Goal: Task Accomplishment & Management: Manage account settings

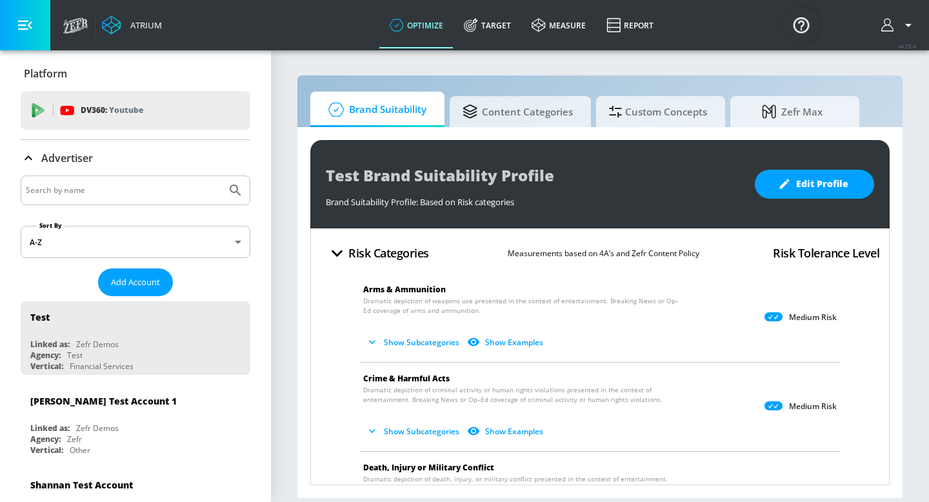
click at [164, 190] on input "Search by name" at bounding box center [124, 190] width 196 height 17
click at [233, 189] on icon "Submit Search" at bounding box center [235, 190] width 15 height 15
click at [150, 191] on input "[PERSON_NAME]" at bounding box center [124, 190] width 196 height 17
click at [221, 176] on button "Submit Search" at bounding box center [235, 190] width 28 height 28
type input "[PERSON_NAME]"
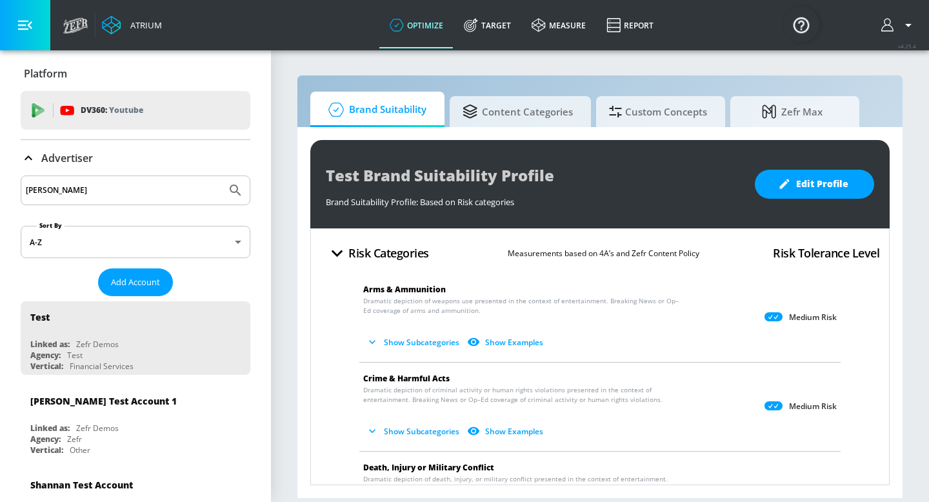
click at [221, 176] on button "Submit Search" at bounding box center [235, 190] width 28 height 28
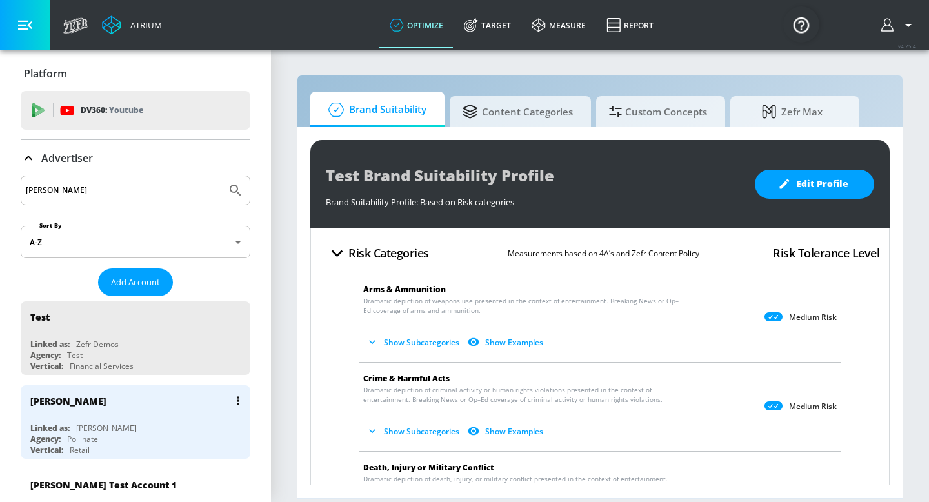
click at [112, 434] on div "Agency: Pollinate" at bounding box center [138, 439] width 217 height 11
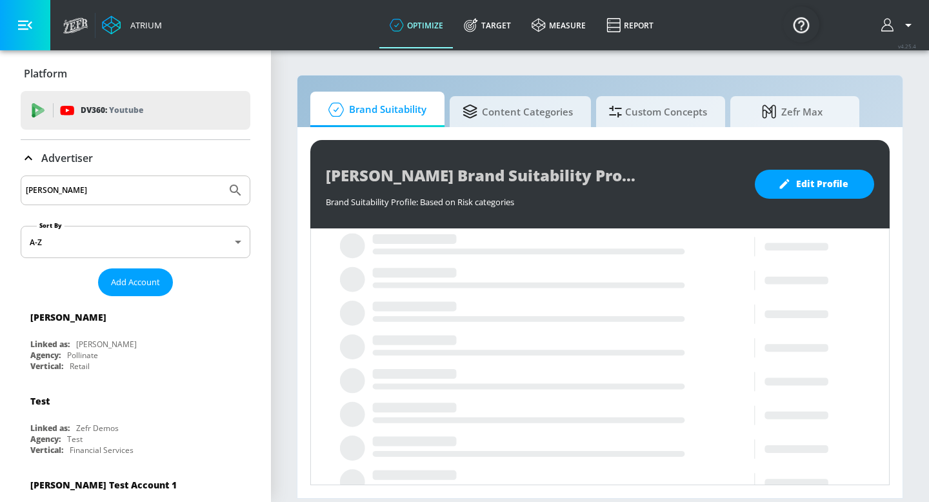
click at [29, 157] on icon at bounding box center [29, 158] width 8 height 5
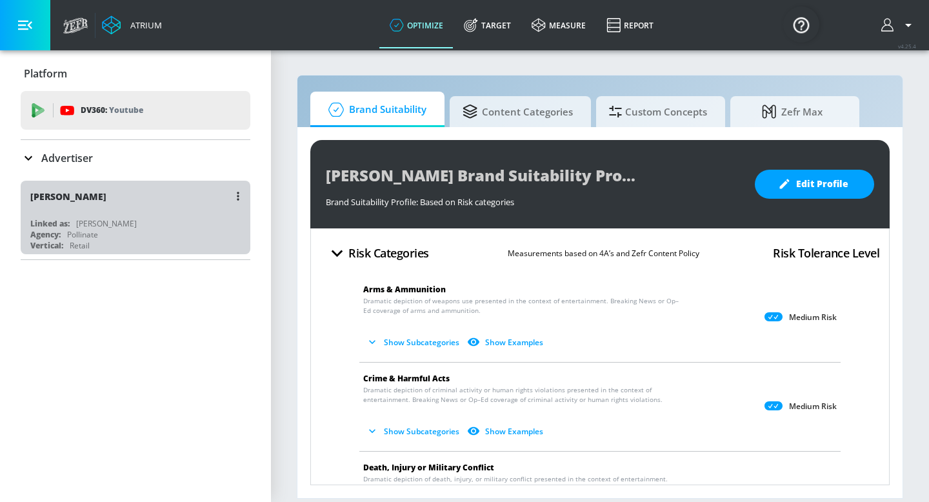
click at [89, 224] on div "[PERSON_NAME]" at bounding box center [106, 223] width 61 height 11
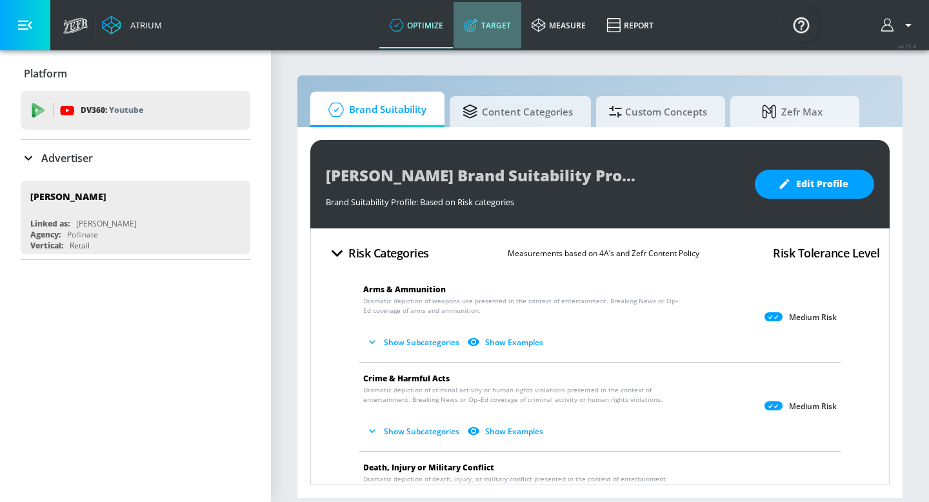
click at [487, 32] on link "Target" at bounding box center [488, 25] width 68 height 46
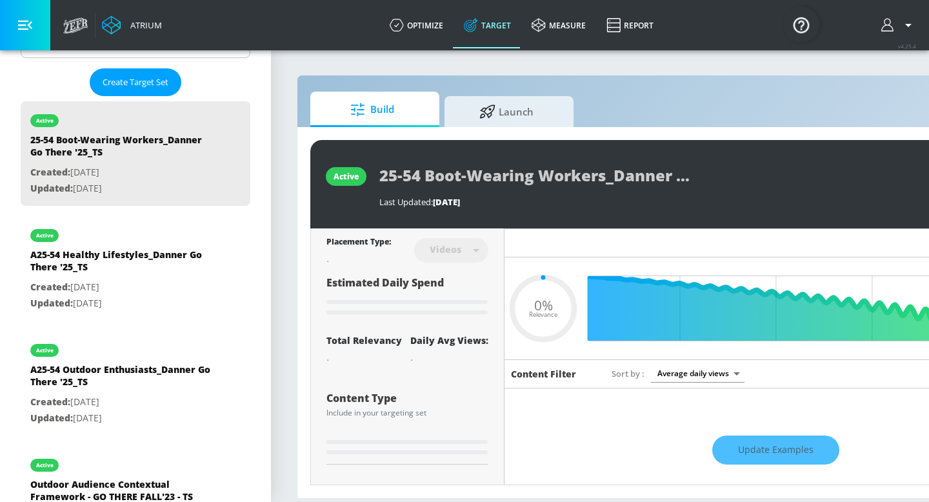
scroll to position [376, 0]
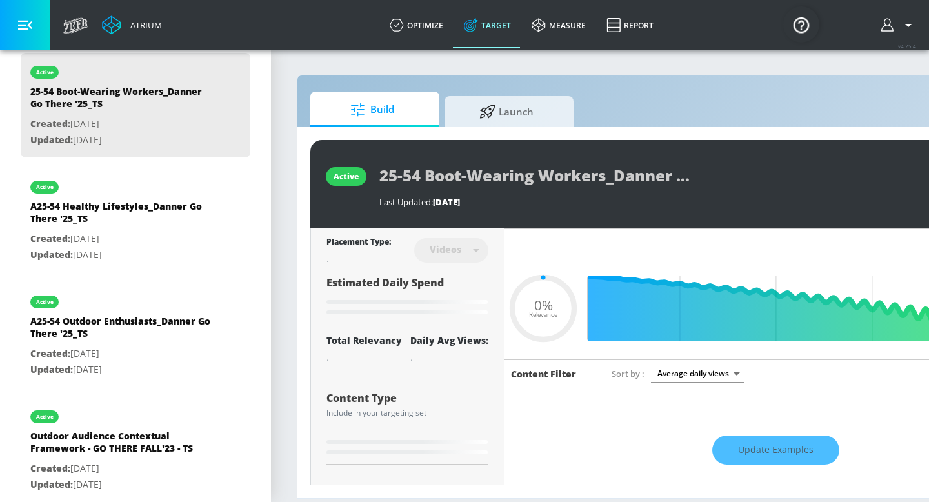
type input "0.4"
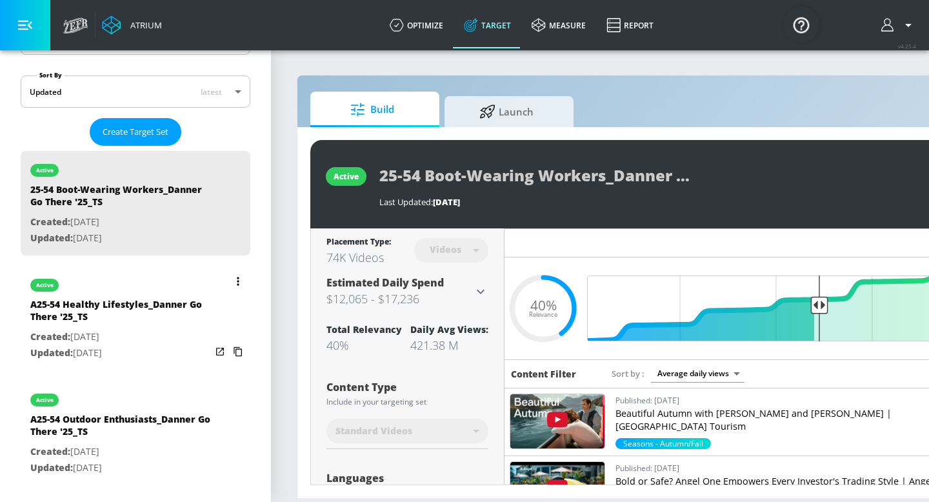
scroll to position [279, 0]
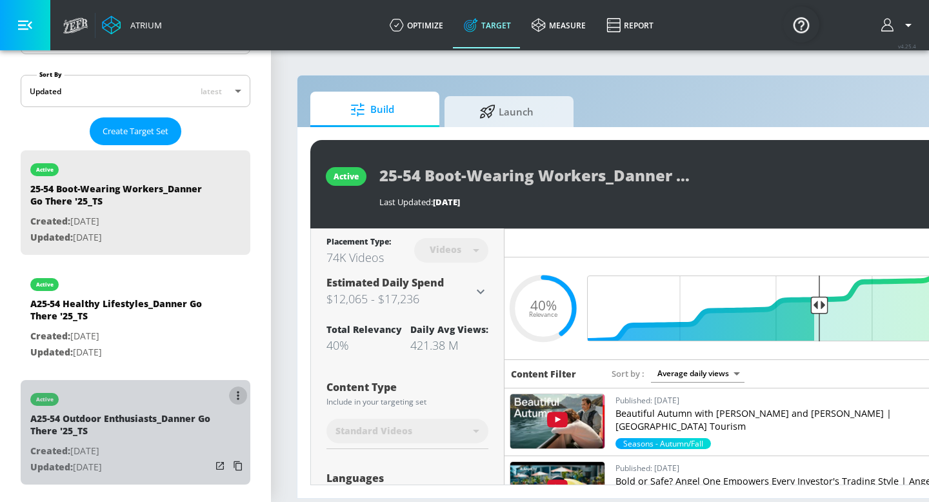
click at [232, 397] on button "list of Target Set" at bounding box center [238, 396] width 18 height 18
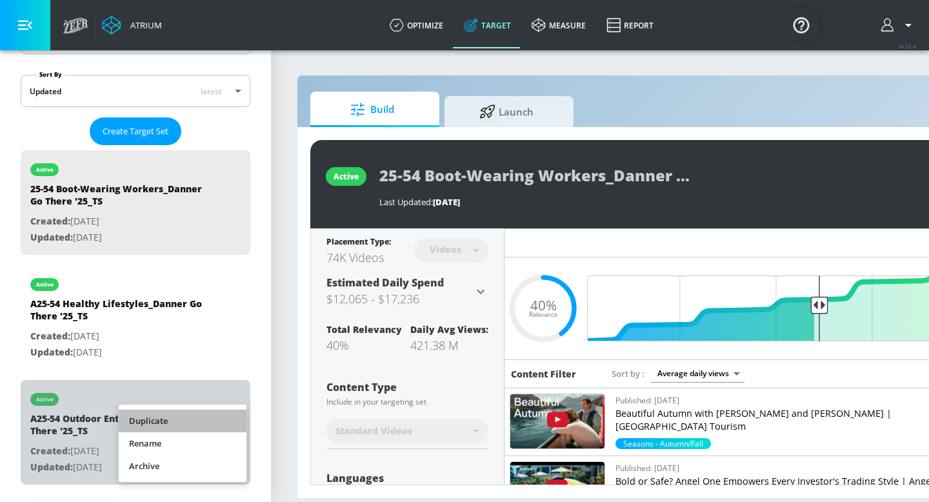
click at [221, 421] on li "Duplicate" at bounding box center [183, 421] width 128 height 23
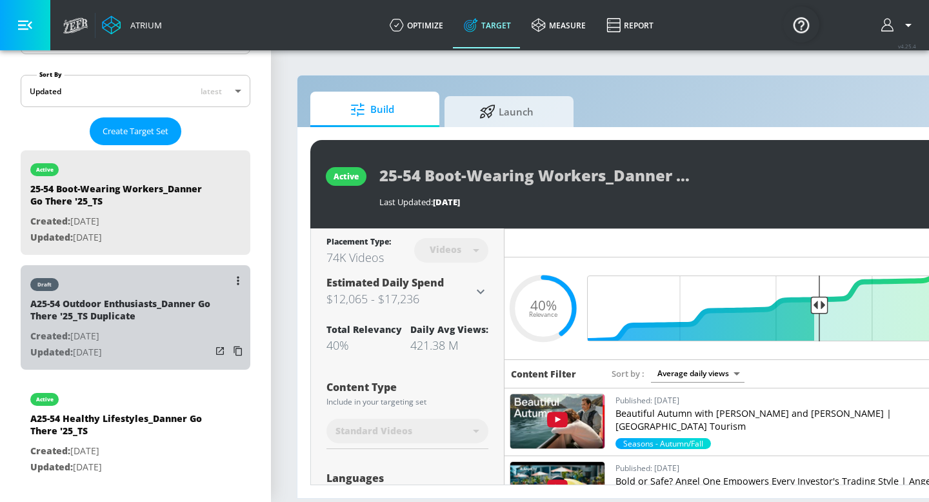
click at [203, 332] on p "Created: [DATE]" at bounding box center [120, 336] width 181 height 16
type input "A25-54 Outdoor Enthusiasts_Danner Go There '25_TS Duplicate"
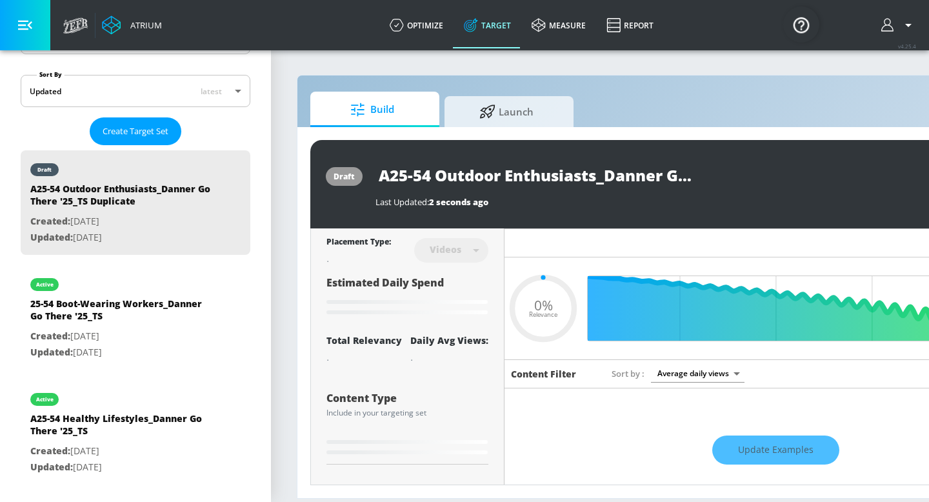
click at [641, 179] on input "A25-54 Outdoor Enthusiasts_Danner Go There '25_TS Duplicate" at bounding box center [537, 175] width 323 height 29
drag, startPoint x: 670, startPoint y: 177, endPoint x: 739, endPoint y: 176, distance: 68.4
click at [739, 177] on div "A25-54 Outdoor Enthusiasts_Danner Go There '25_TS Duplicate" at bounding box center [655, 175] width 558 height 29
click at [599, 175] on input "A25-54 Outdoor Enthusiasts_Danner Go There '25_TS Duplicate" at bounding box center [537, 175] width 323 height 29
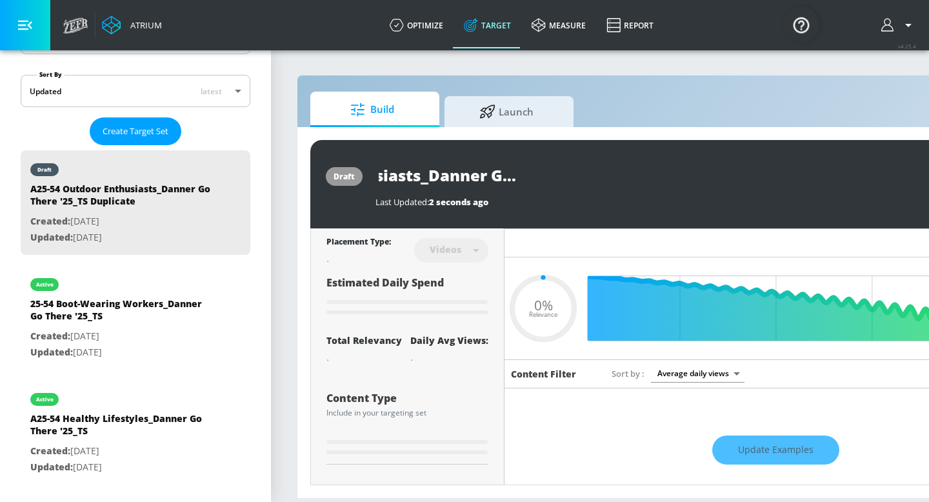
type input "0.4"
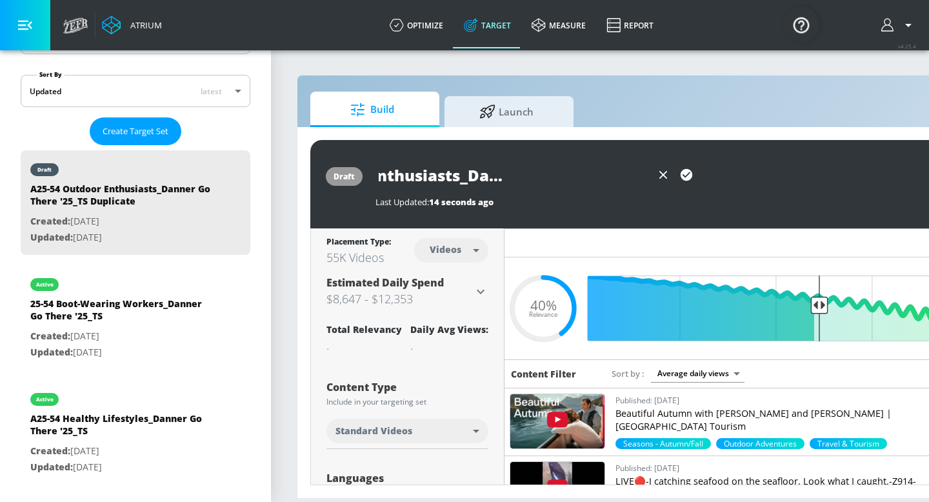
scroll to position [0, 145]
type input "A25-54 Outdoor Enthusiasts_Danner Go There '25_CT"
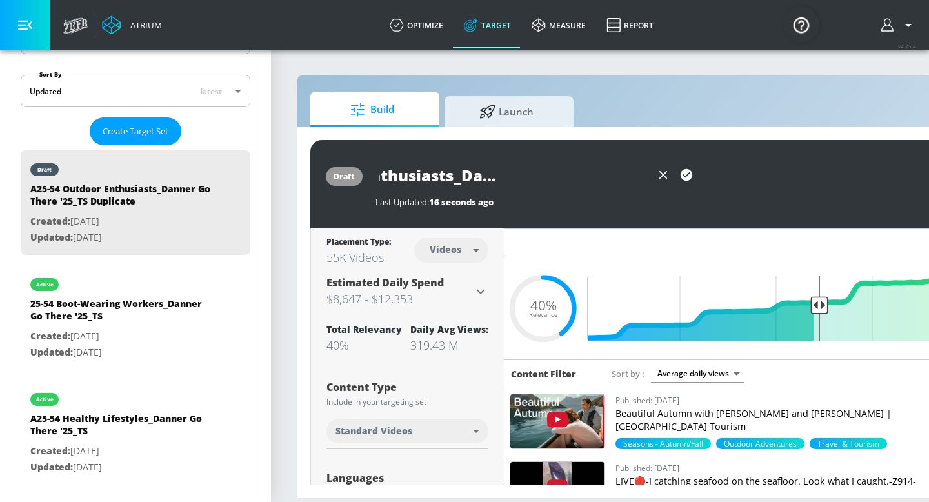
click at [685, 179] on icon "button" at bounding box center [687, 175] width 12 height 12
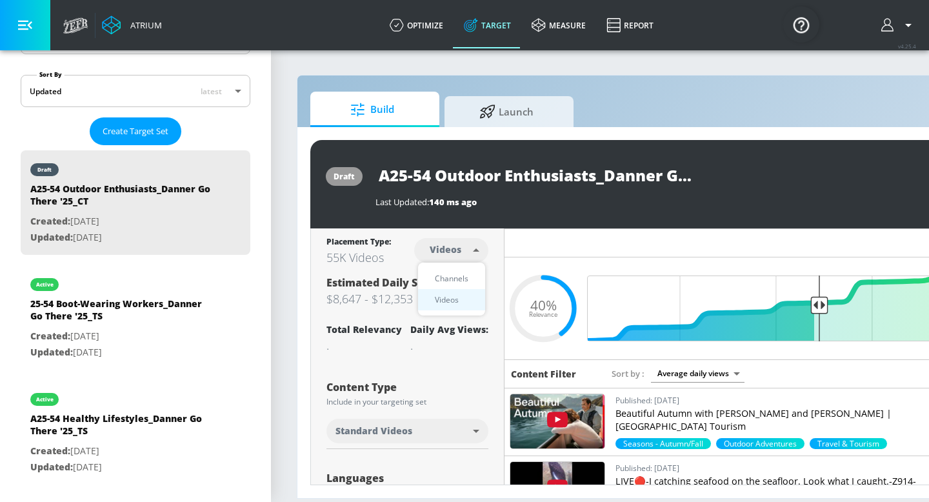
click at [471, 252] on body "Atrium optimize Target measure Report optimize Target measure Report v 4.25.4 P…" at bounding box center [464, 251] width 929 height 502
click at [465, 280] on div "Channels" at bounding box center [451, 279] width 46 height 14
type input "channels"
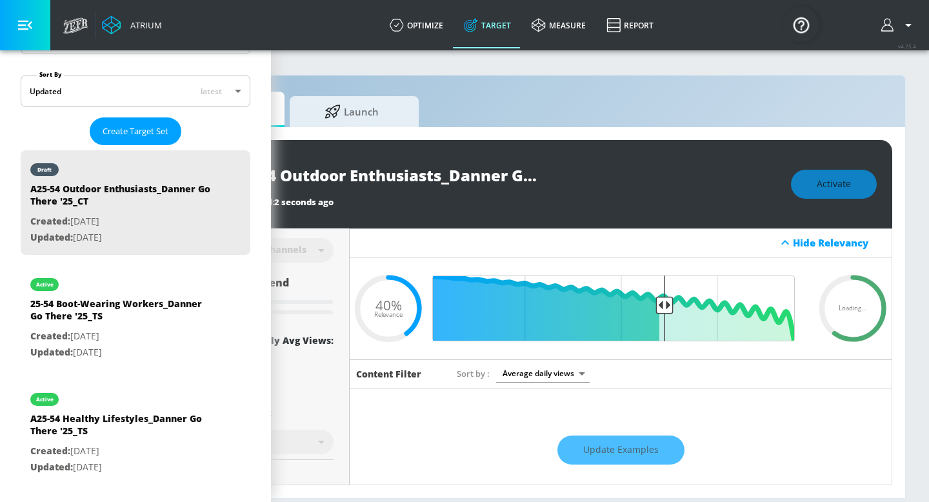
scroll to position [0, 157]
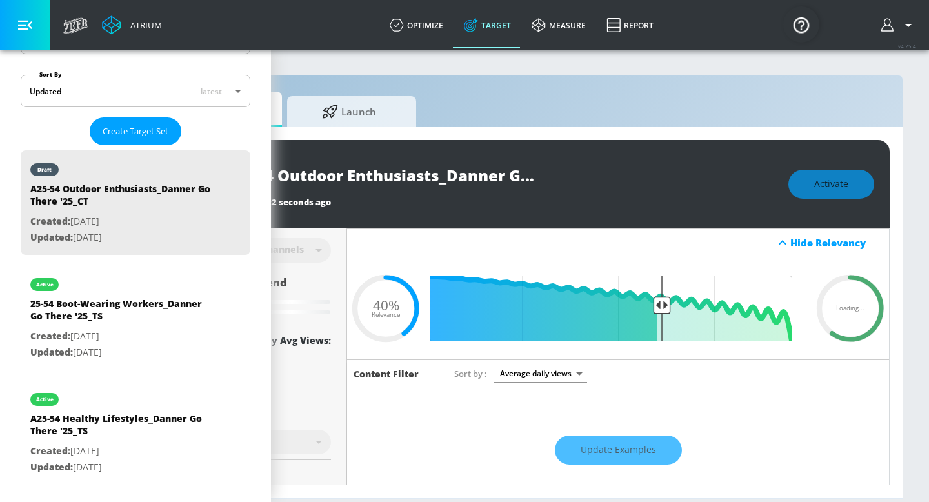
click at [822, 191] on div "Activate" at bounding box center [832, 184] width 86 height 29
click at [822, 190] on div "Activate" at bounding box center [832, 184] width 86 height 29
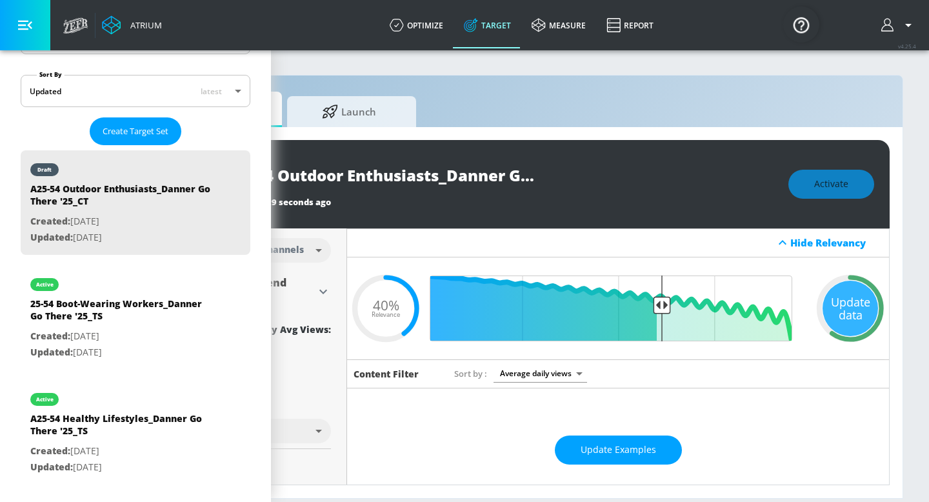
click at [814, 184] on div "Activate" at bounding box center [832, 184] width 86 height 29
click at [828, 192] on span "Activate" at bounding box center [831, 184] width 34 height 16
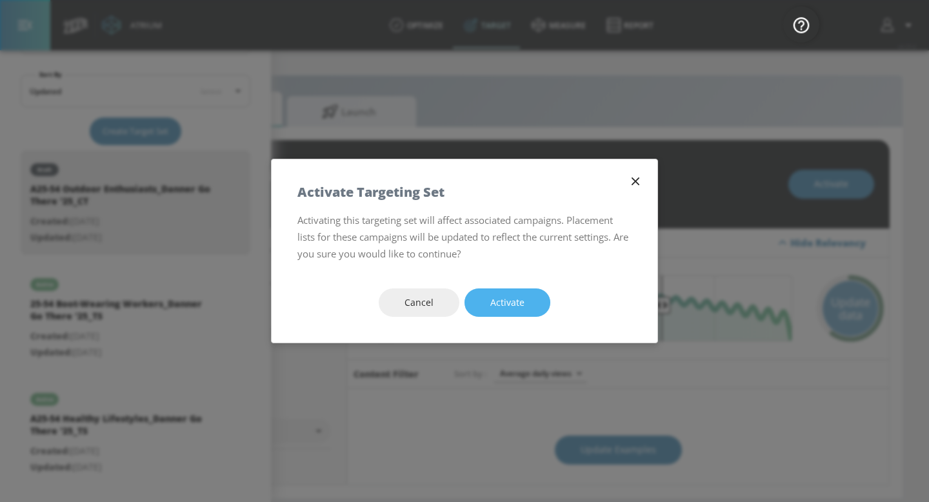
click at [521, 308] on span "Activate" at bounding box center [507, 303] width 34 height 16
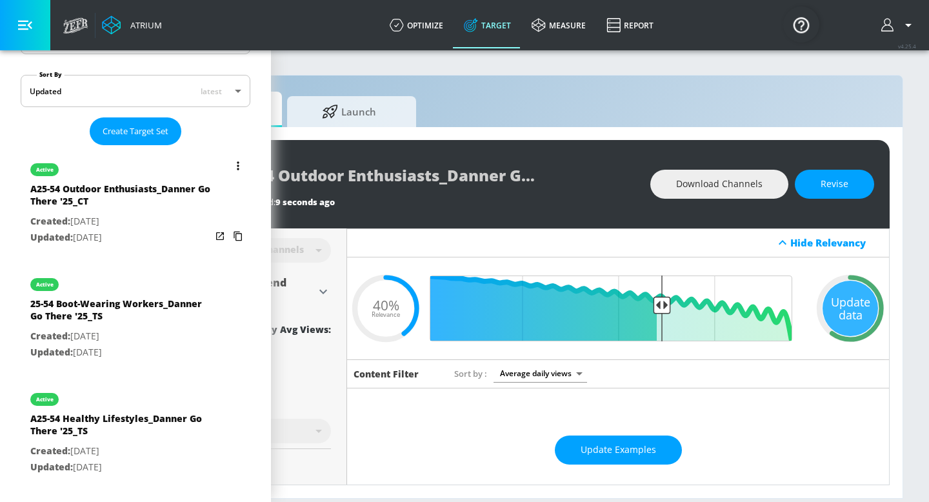
click at [238, 161] on icon "list of Target Set" at bounding box center [238, 165] width 3 height 9
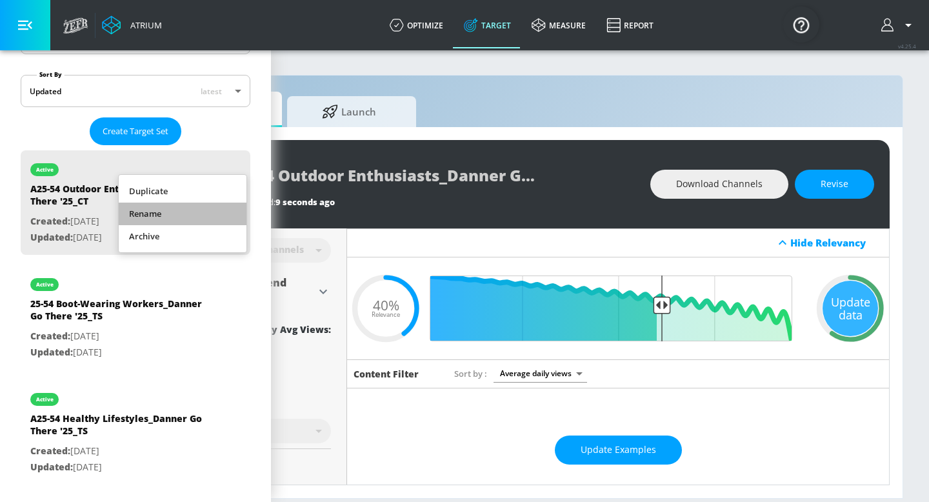
click at [210, 214] on li "Rename" at bounding box center [183, 214] width 128 height 23
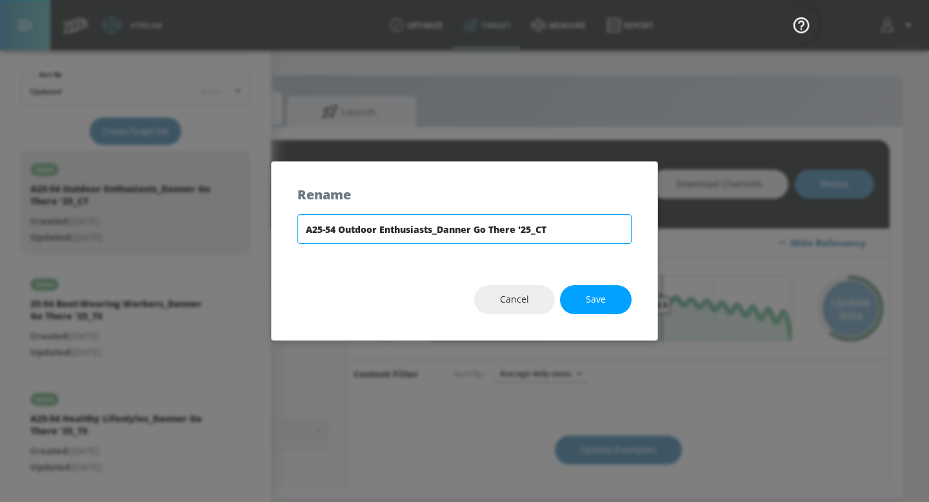
click at [395, 228] on input "A25-54 Outdoor Enthusiasts_Danner Go There '25_CT" at bounding box center [464, 229] width 334 height 30
click at [602, 300] on span "Save" at bounding box center [596, 300] width 20 height 16
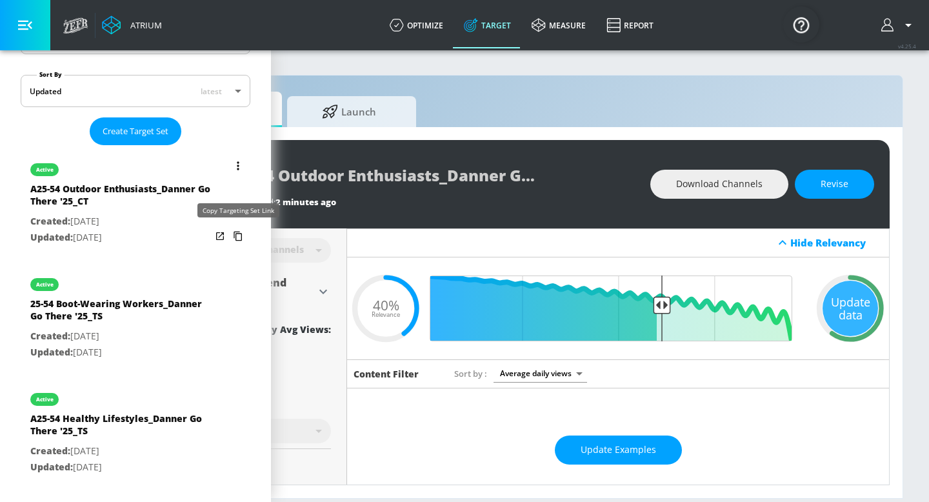
click at [236, 237] on icon "list of Target Set" at bounding box center [238, 237] width 8 height 10
